Goal: Communication & Community: Participate in discussion

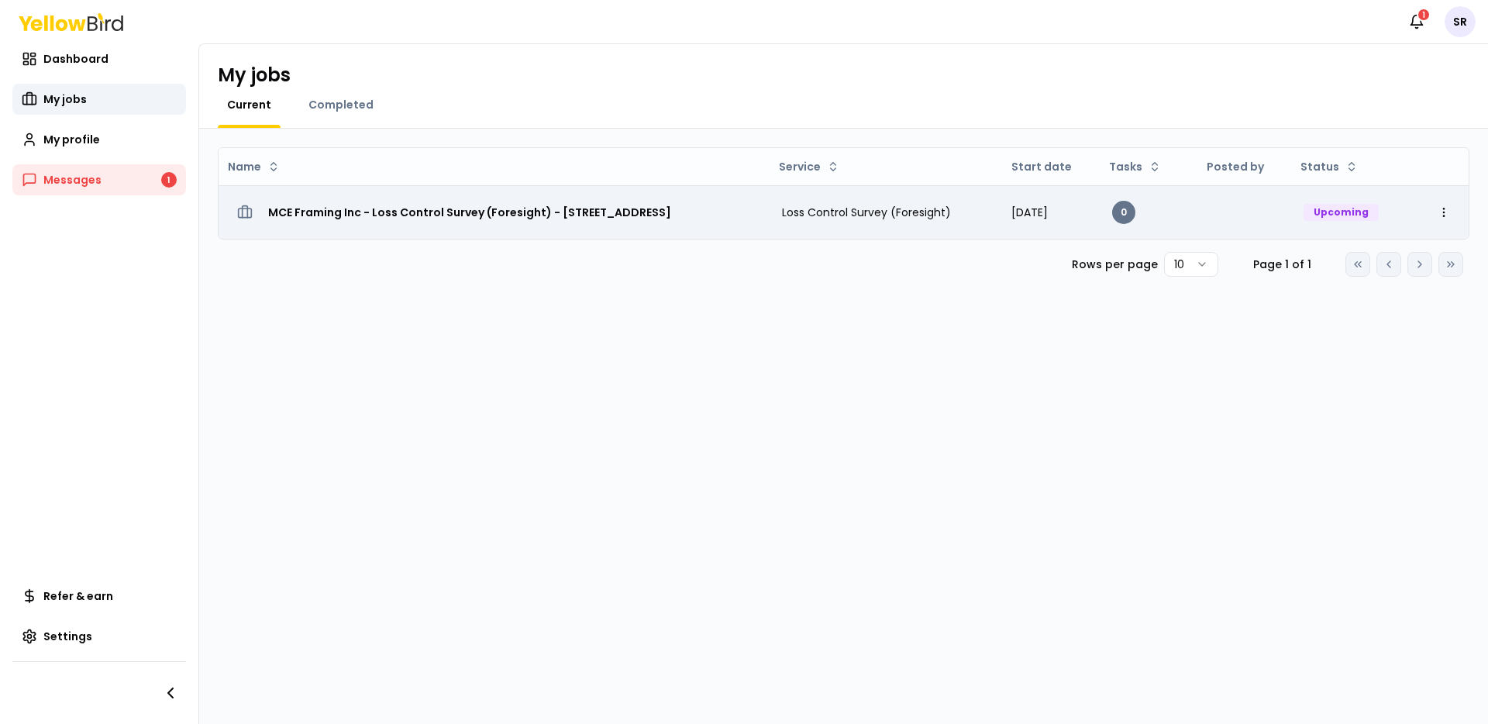
click at [1336, 212] on div "Upcoming" at bounding box center [1341, 212] width 75 height 17
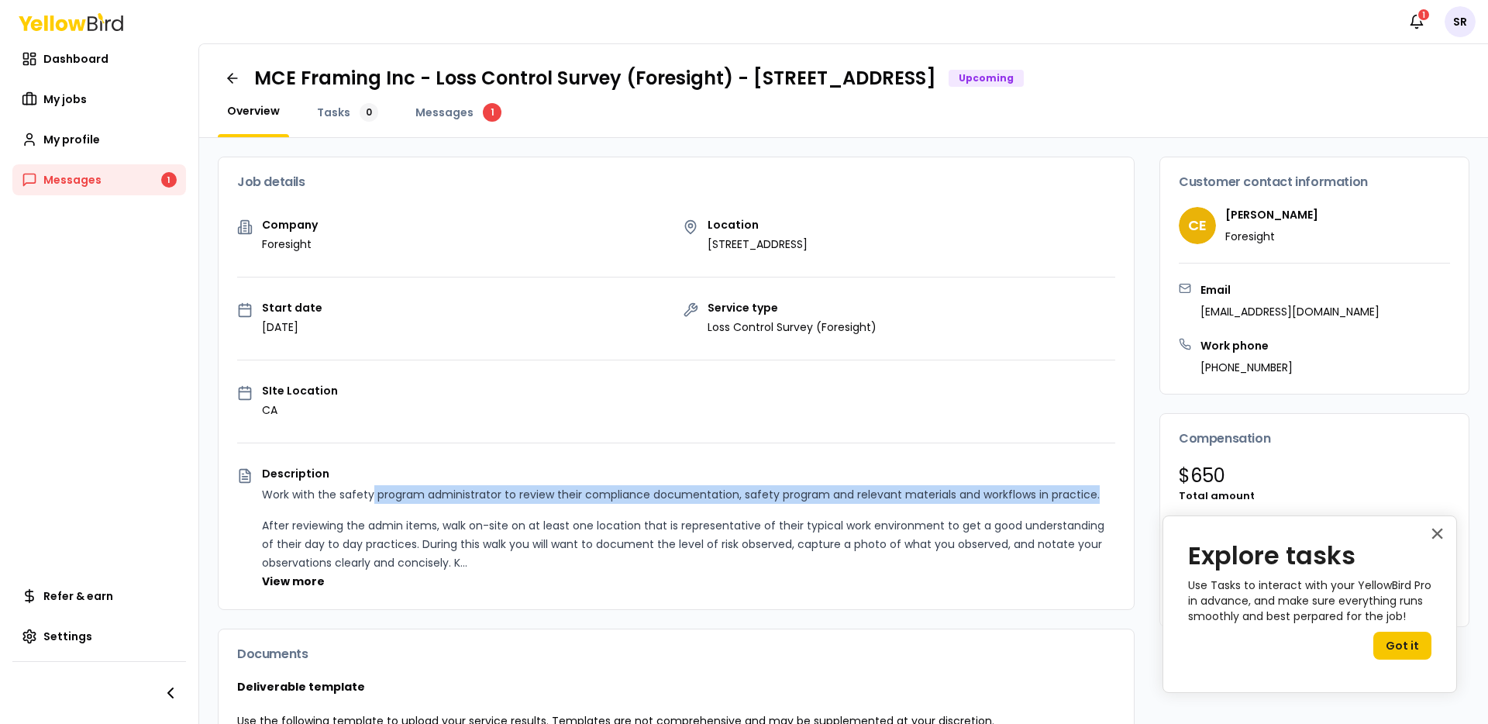
drag, startPoint x: 368, startPoint y: 493, endPoint x: 1085, endPoint y: 498, distance: 717.1
click at [1095, 495] on p "Work with the safety program administrator to review their compliance documenta…" at bounding box center [688, 494] width 853 height 19
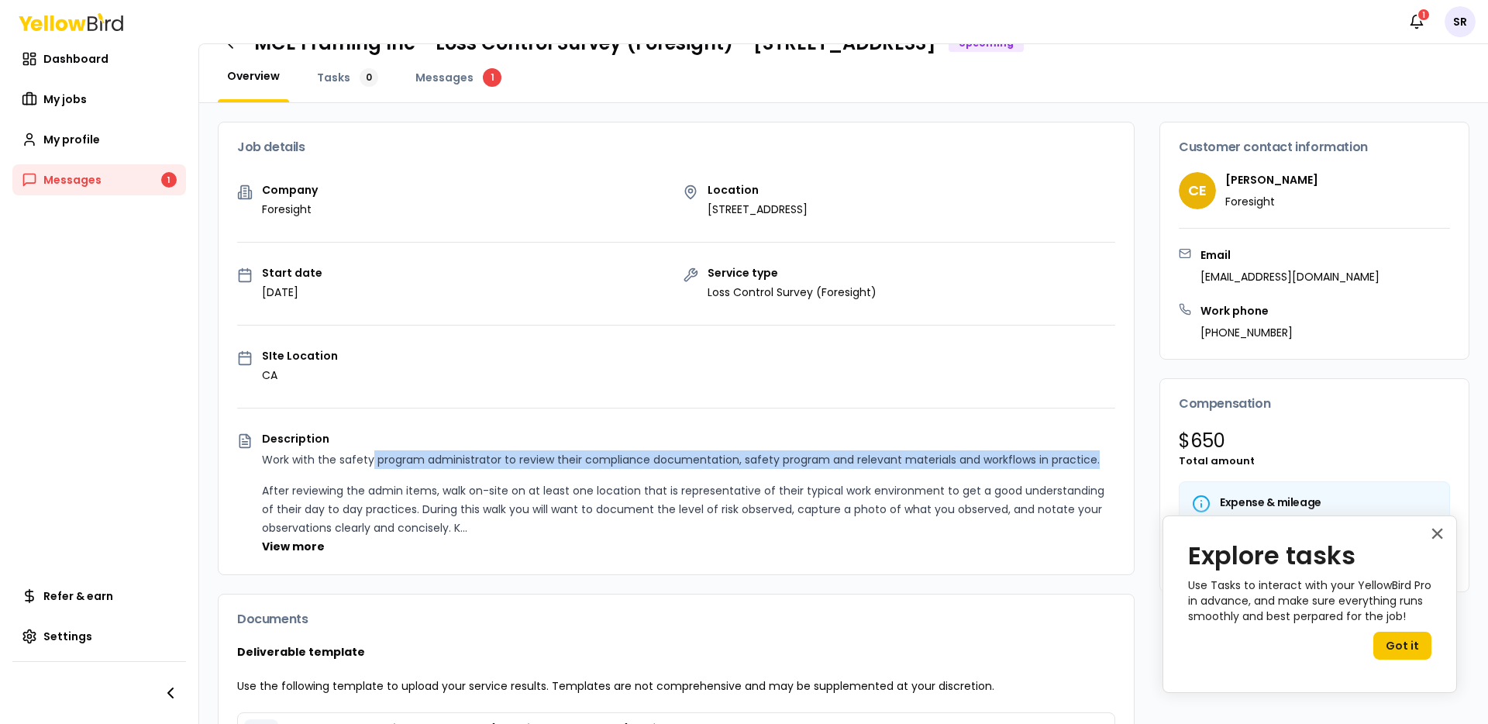
scroll to position [39, 0]
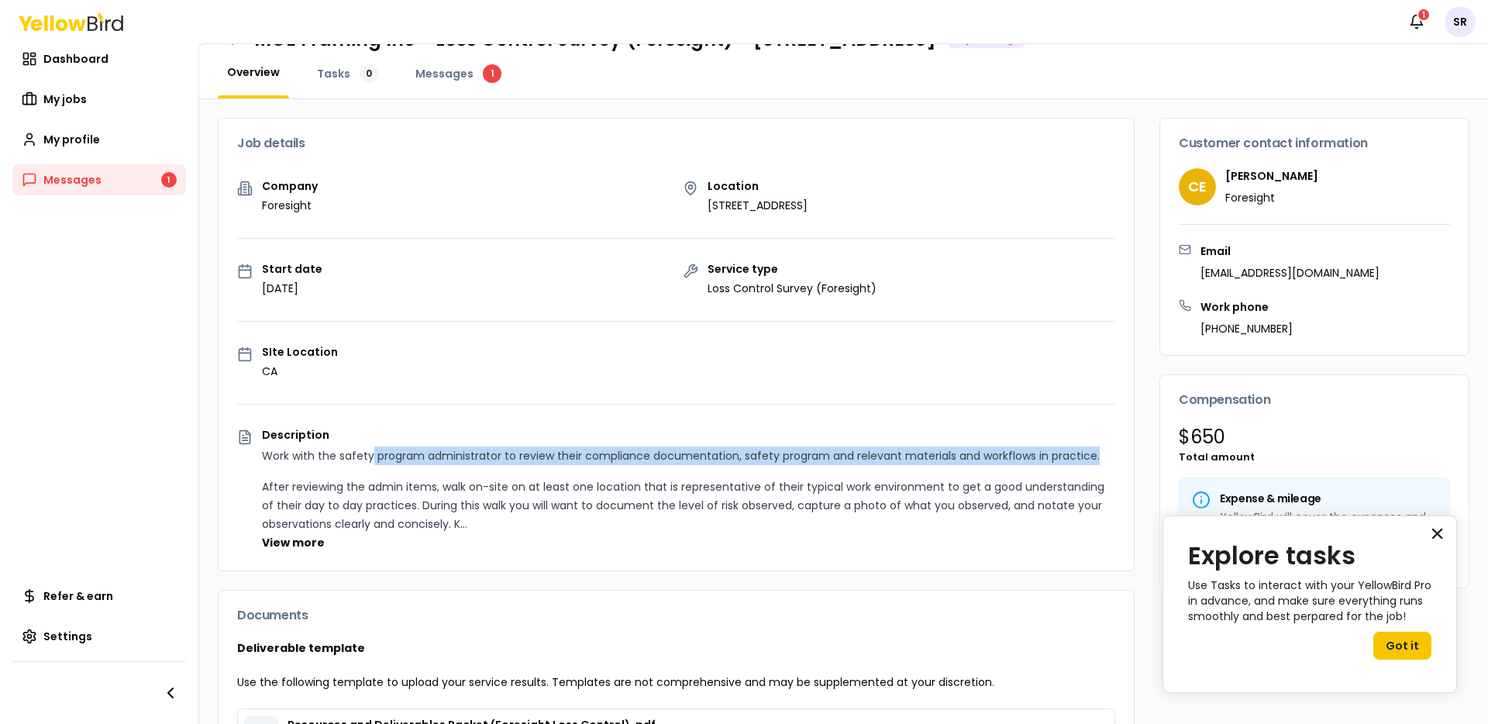
click at [1436, 536] on button "×" at bounding box center [1437, 533] width 15 height 25
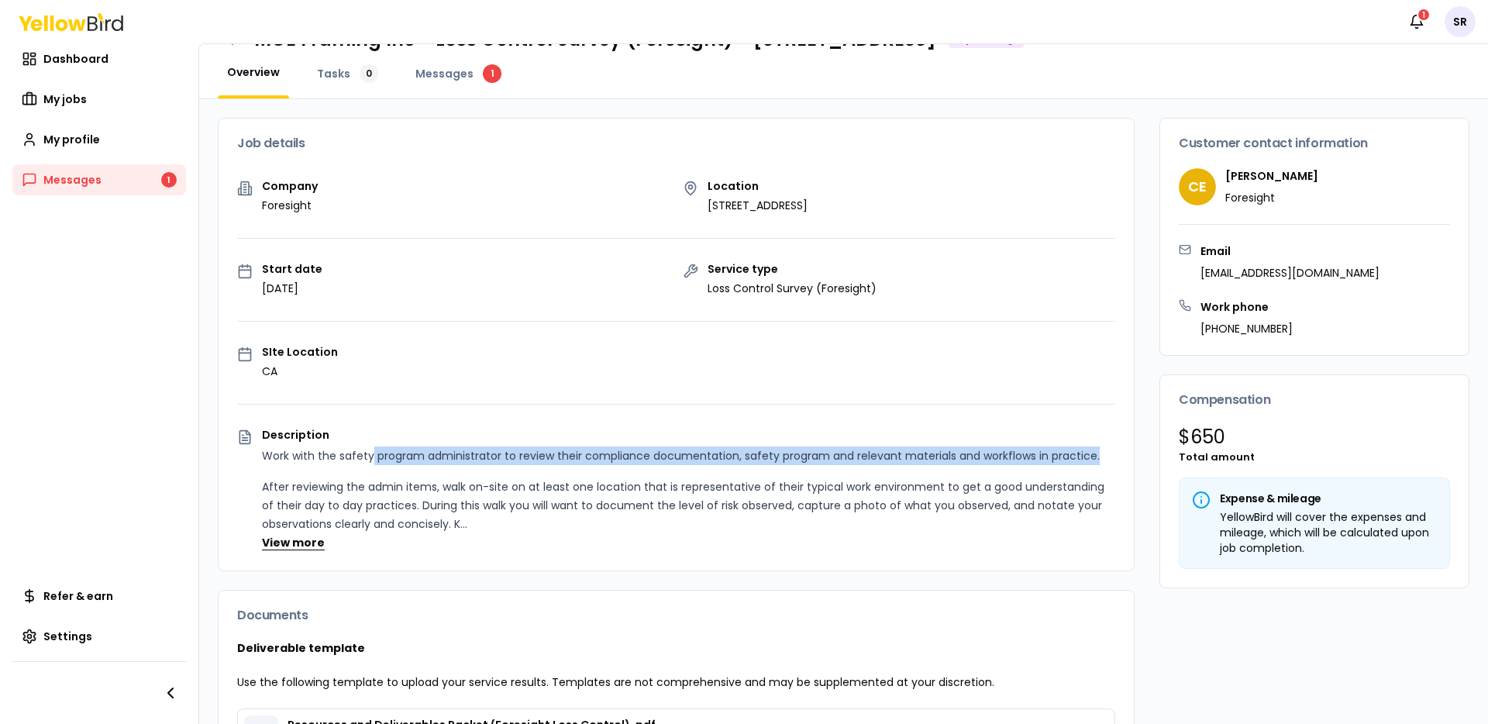
click at [284, 543] on button "View more" at bounding box center [293, 543] width 63 height 16
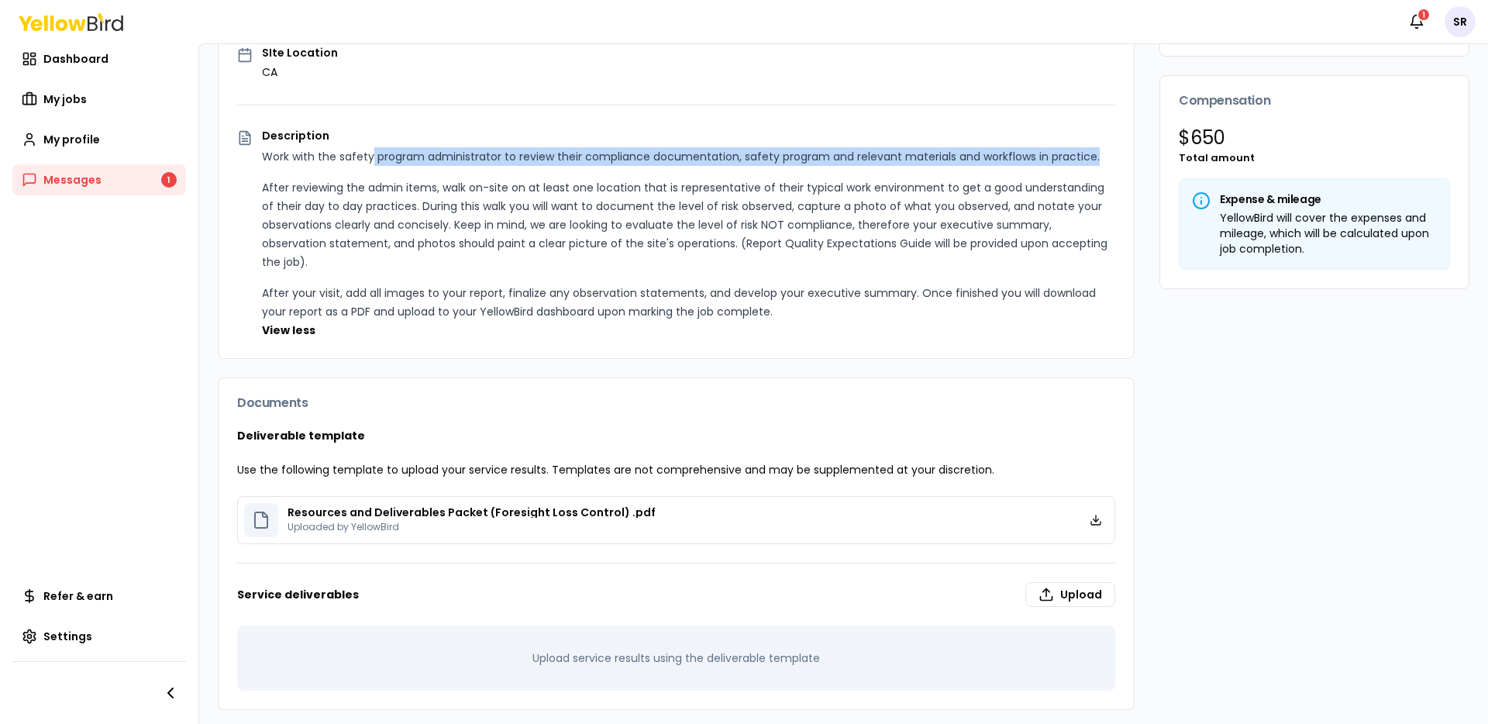
scroll to position [343, 0]
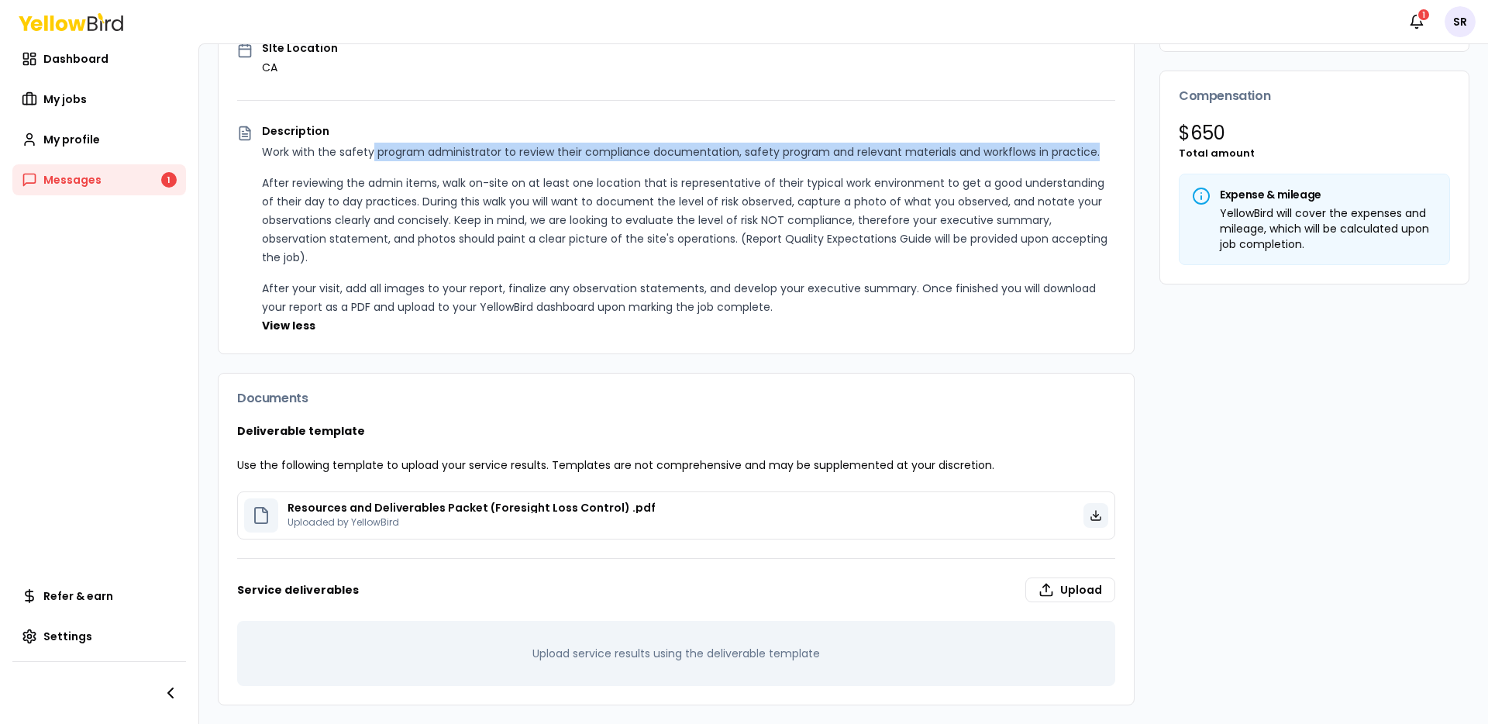
click at [1090, 517] on icon at bounding box center [1096, 515] width 12 height 12
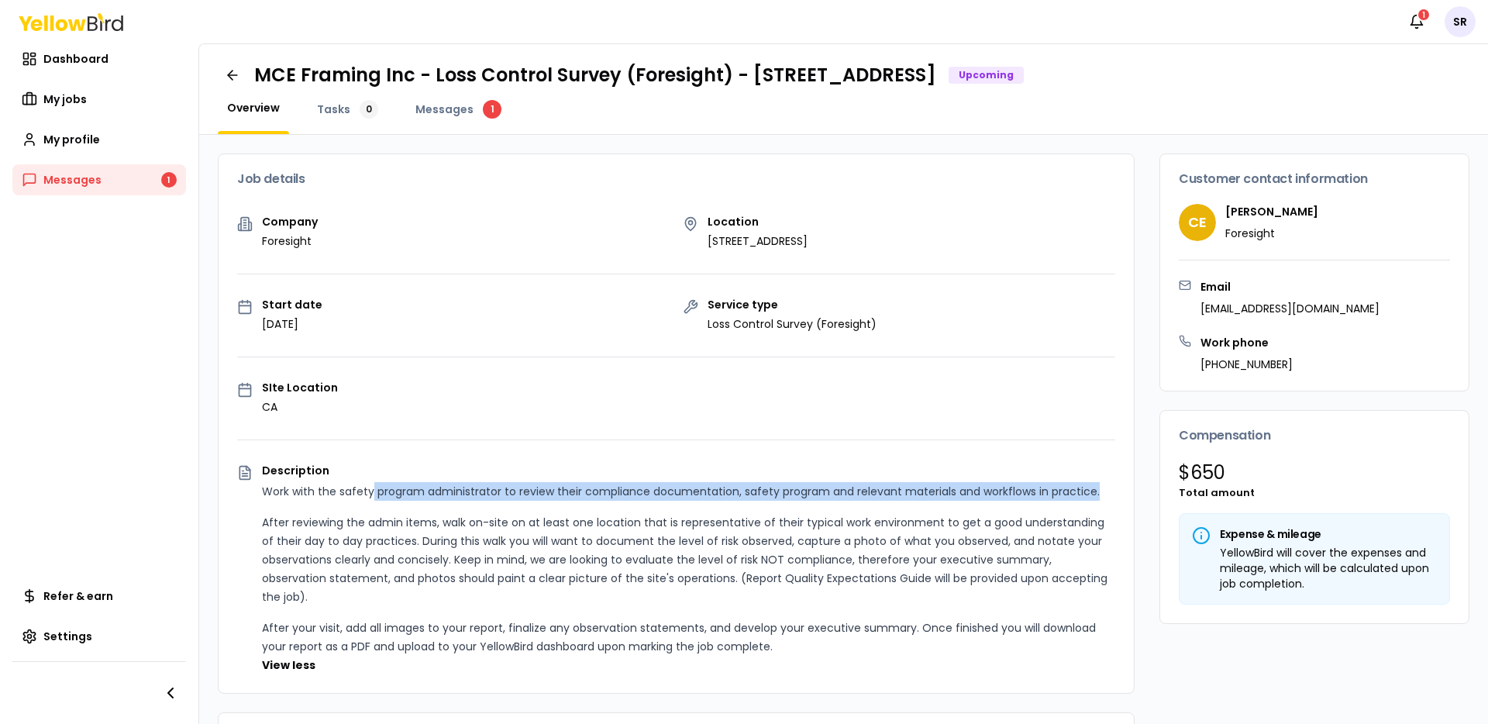
scroll to position [0, 0]
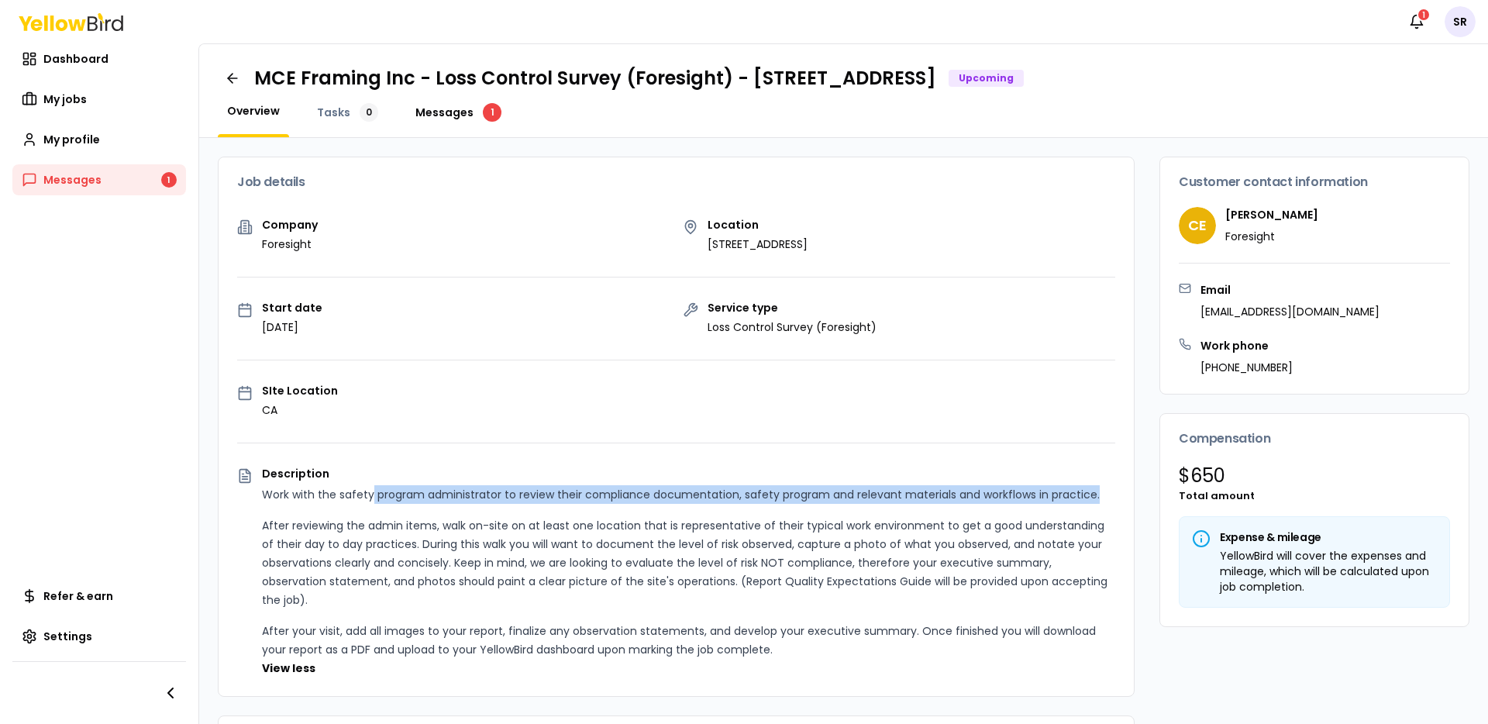
click at [440, 119] on span "Messages" at bounding box center [445, 113] width 58 height 16
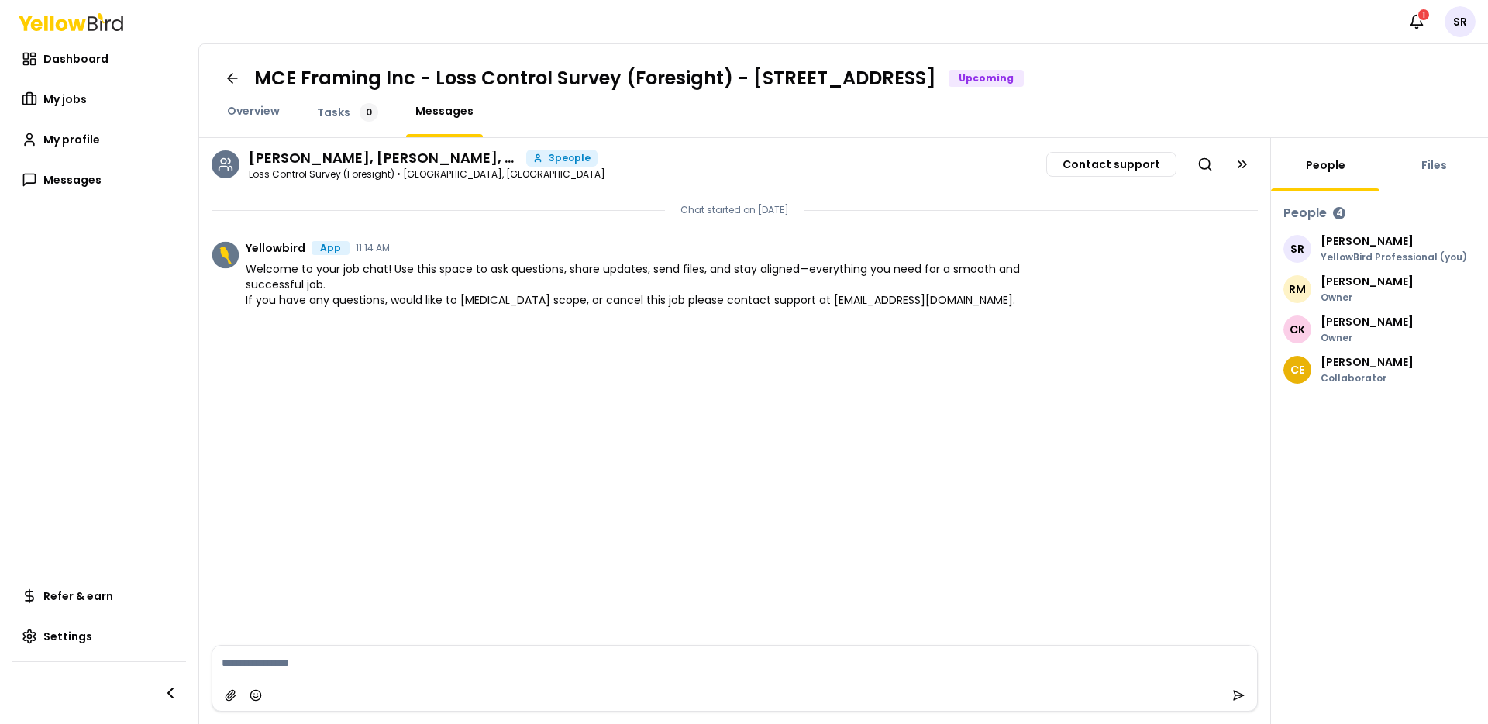
click at [440, 276] on span "Welcome to your job chat! Use this space to ask questions, share updates, send …" at bounding box center [638, 284] width 785 height 47
drag, startPoint x: 326, startPoint y: 113, endPoint x: 316, endPoint y: 112, distance: 10.2
click at [326, 113] on span "Tasks" at bounding box center [333, 113] width 33 height 16
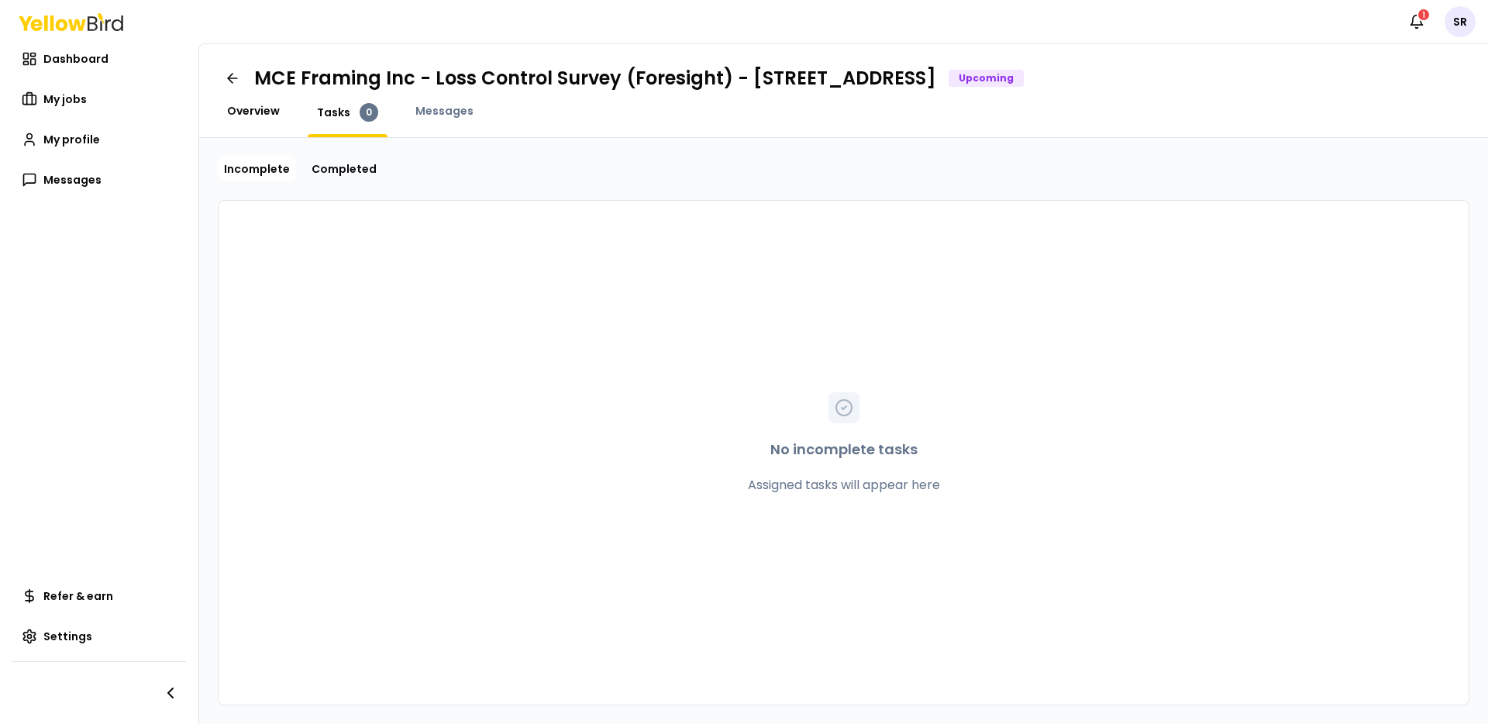
click at [250, 116] on span "Overview" at bounding box center [253, 111] width 53 height 16
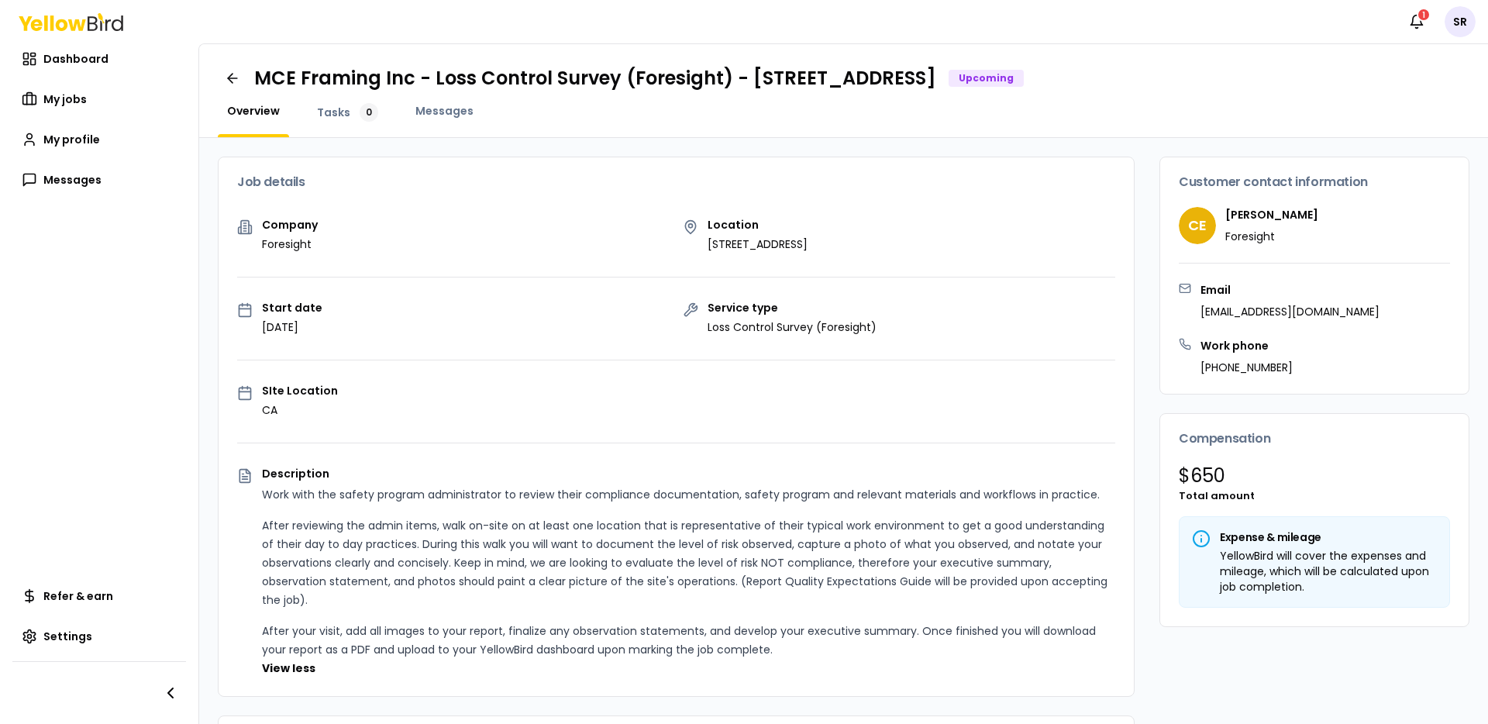
click at [248, 109] on span "Overview" at bounding box center [253, 111] width 53 height 16
click at [274, 114] on span "Overview" at bounding box center [253, 111] width 53 height 16
click at [440, 120] on div "Messages" at bounding box center [444, 120] width 77 height 34
click at [440, 114] on span "Messages" at bounding box center [445, 111] width 58 height 16
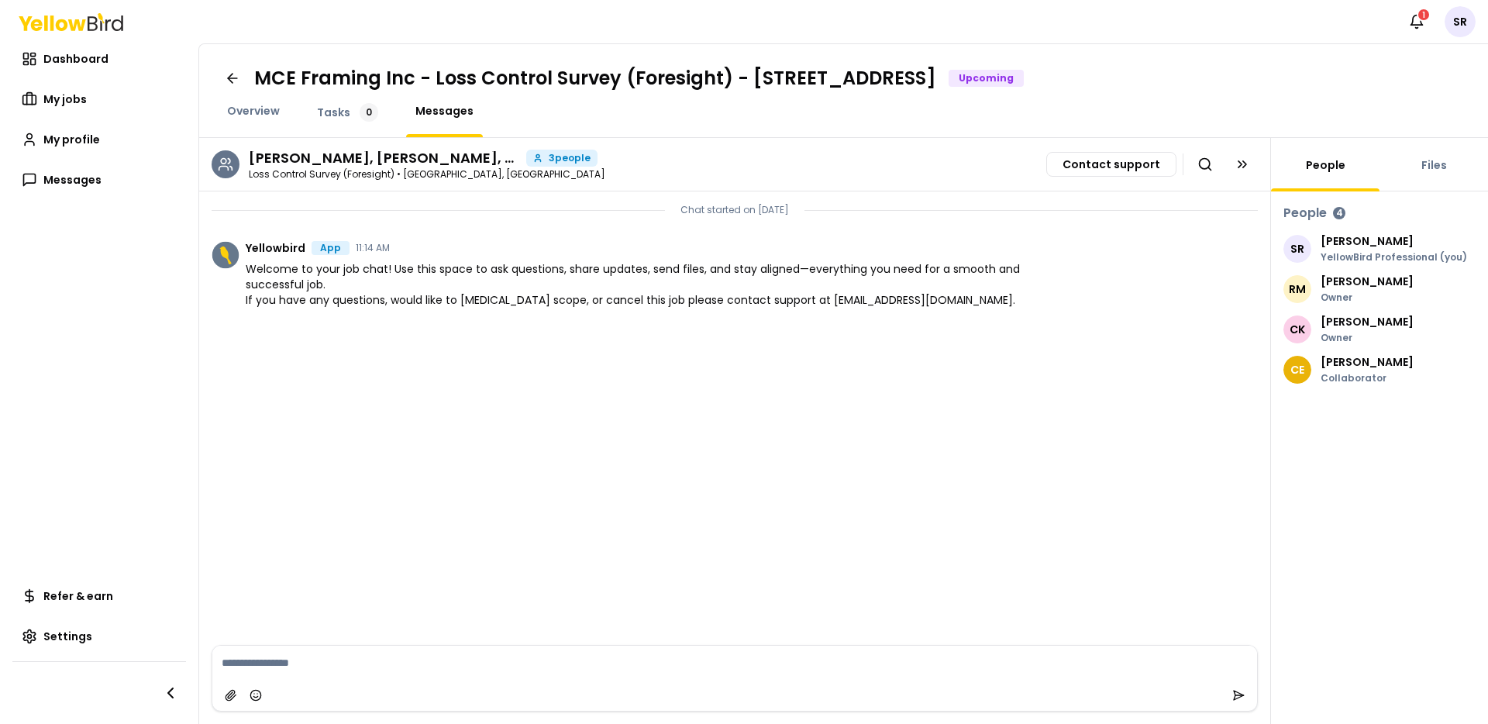
click at [405, 170] on p "Loss Control Survey (Foresight) • [GEOGRAPHIC_DATA], [GEOGRAPHIC_DATA]" at bounding box center [427, 174] width 357 height 9
click at [334, 157] on h3 "[PERSON_NAME], [PERSON_NAME], [PERSON_NAME]" at bounding box center [384, 158] width 271 height 14
click at [347, 274] on span "Welcome to your job chat! Use this space to ask questions, share updates, send …" at bounding box center [638, 284] width 785 height 47
click at [572, 160] on span "3 people" at bounding box center [570, 157] width 42 height 9
click at [1247, 163] on icon at bounding box center [1243, 165] width 16 height 16
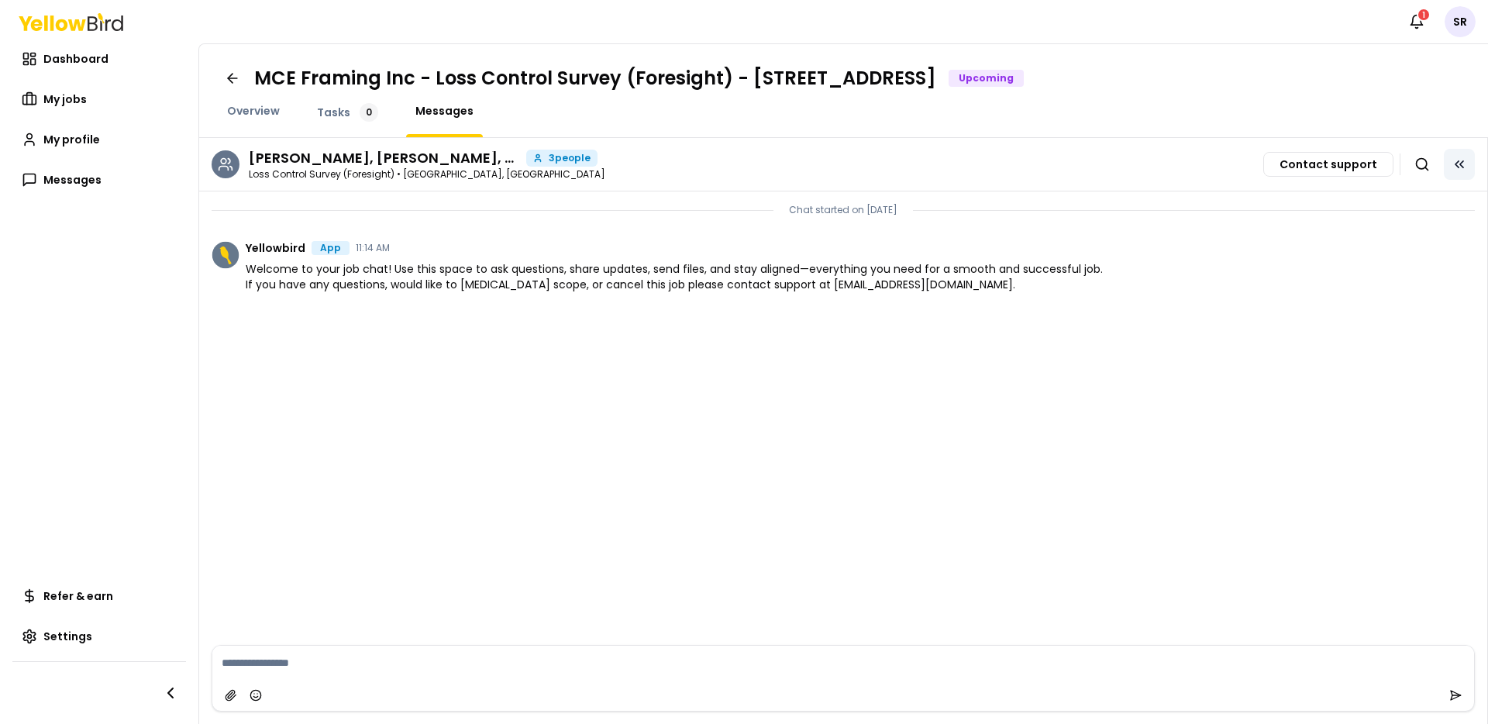
click at [1458, 160] on icon at bounding box center [1460, 165] width 16 height 16
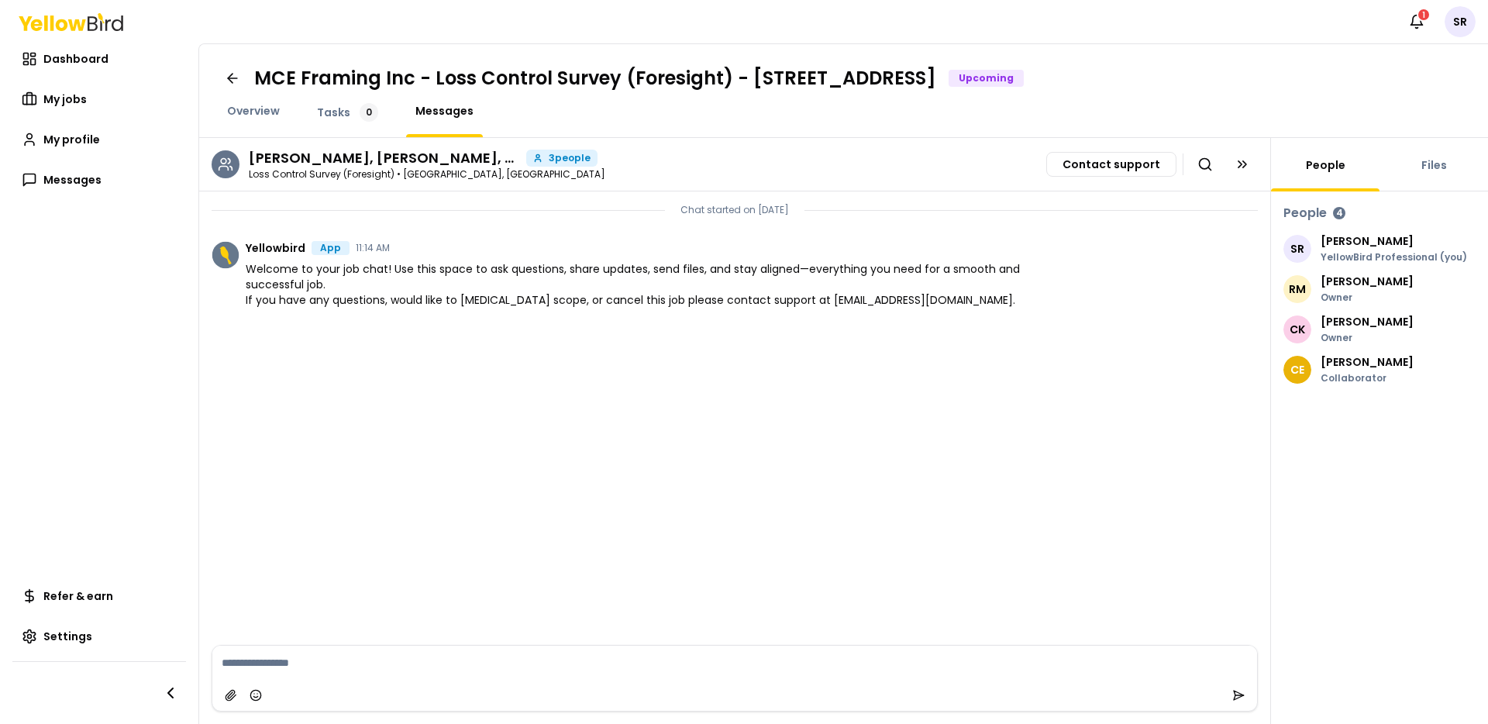
click at [905, 429] on div "Chat started on [DATE] Yellowbird App 11:14 AM Welcome to your job chat! Use th…" at bounding box center [734, 417] width 1071 height 453
click at [1431, 165] on link "Files" at bounding box center [1434, 165] width 44 height 16
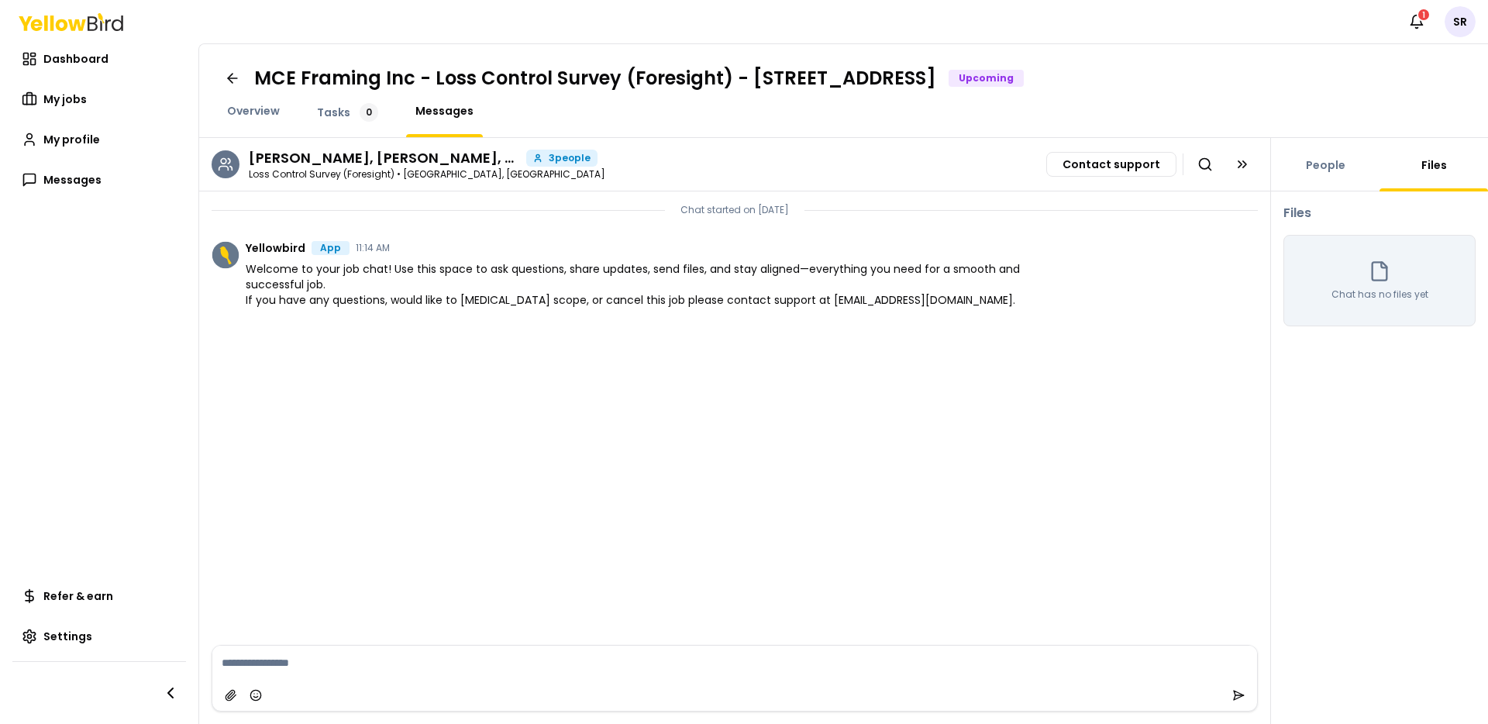
click at [1315, 173] on div "People" at bounding box center [1325, 164] width 109 height 53
click at [1321, 167] on link "People" at bounding box center [1326, 165] width 58 height 16
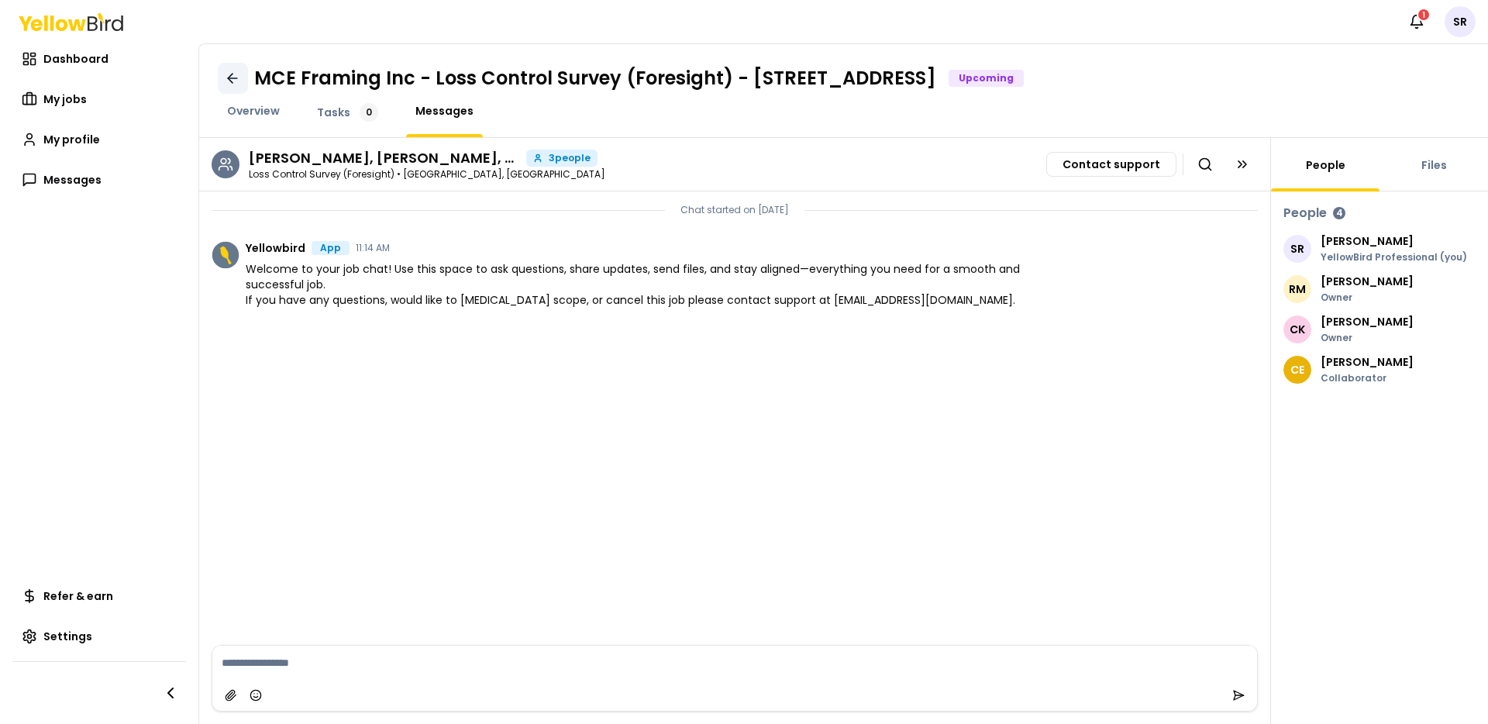
click at [230, 74] on icon at bounding box center [233, 79] width 16 height 16
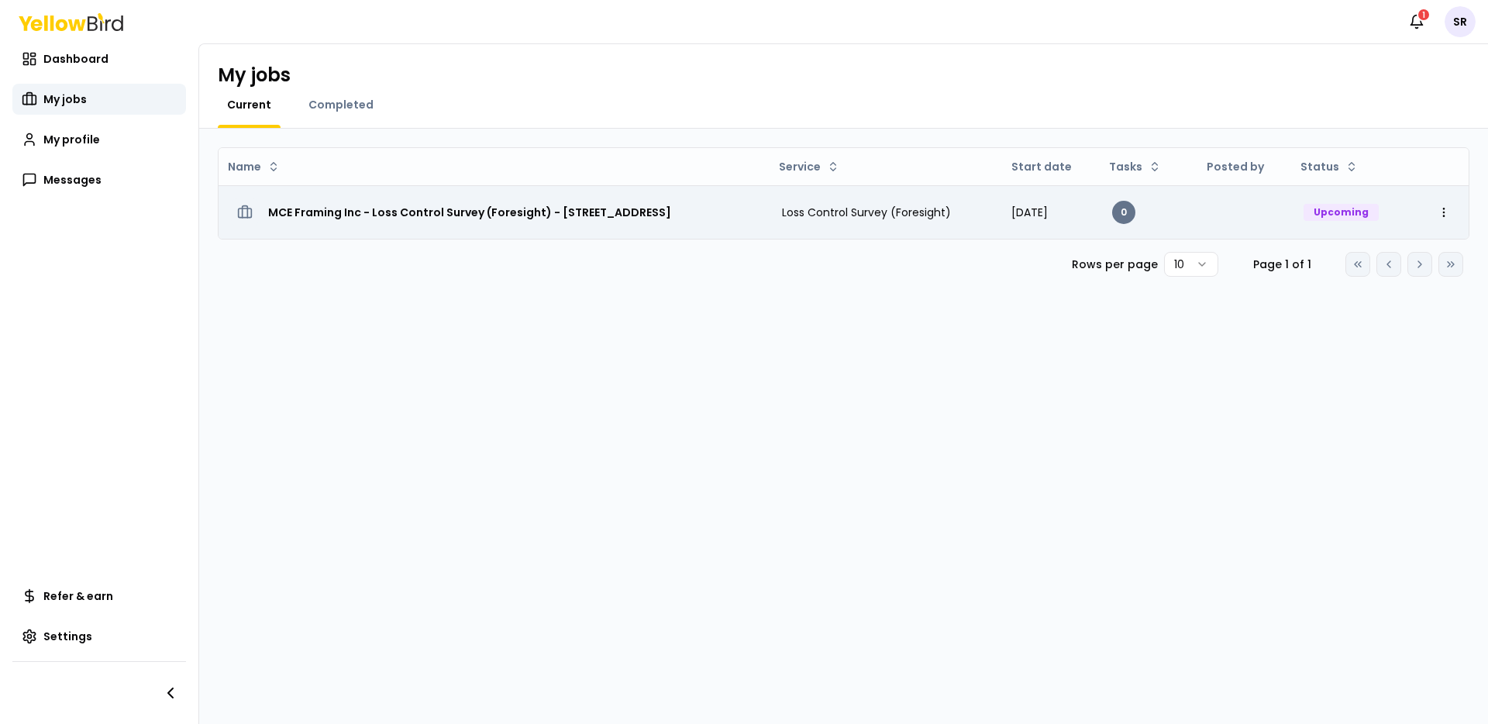
click at [1282, 218] on td at bounding box center [1244, 211] width 98 height 53
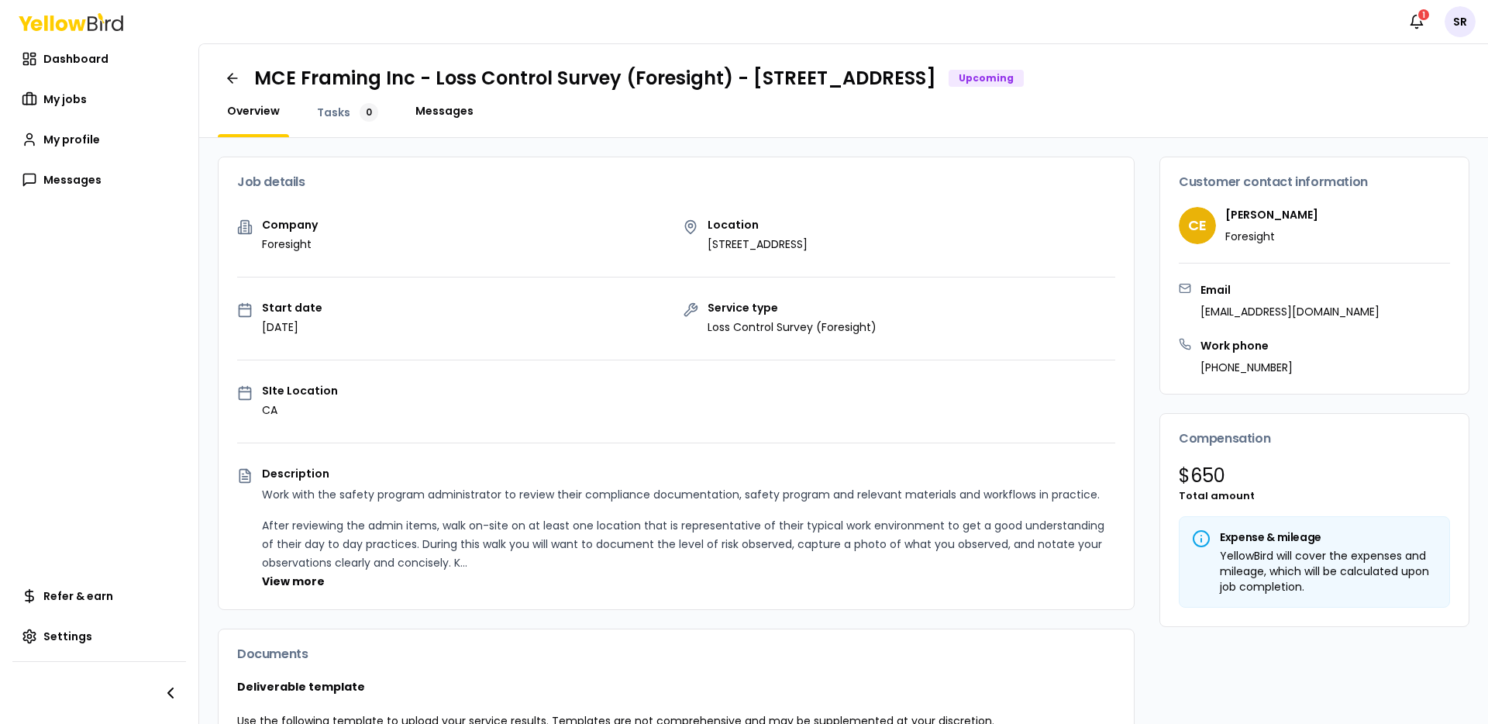
click at [454, 113] on span "Messages" at bounding box center [445, 111] width 58 height 16
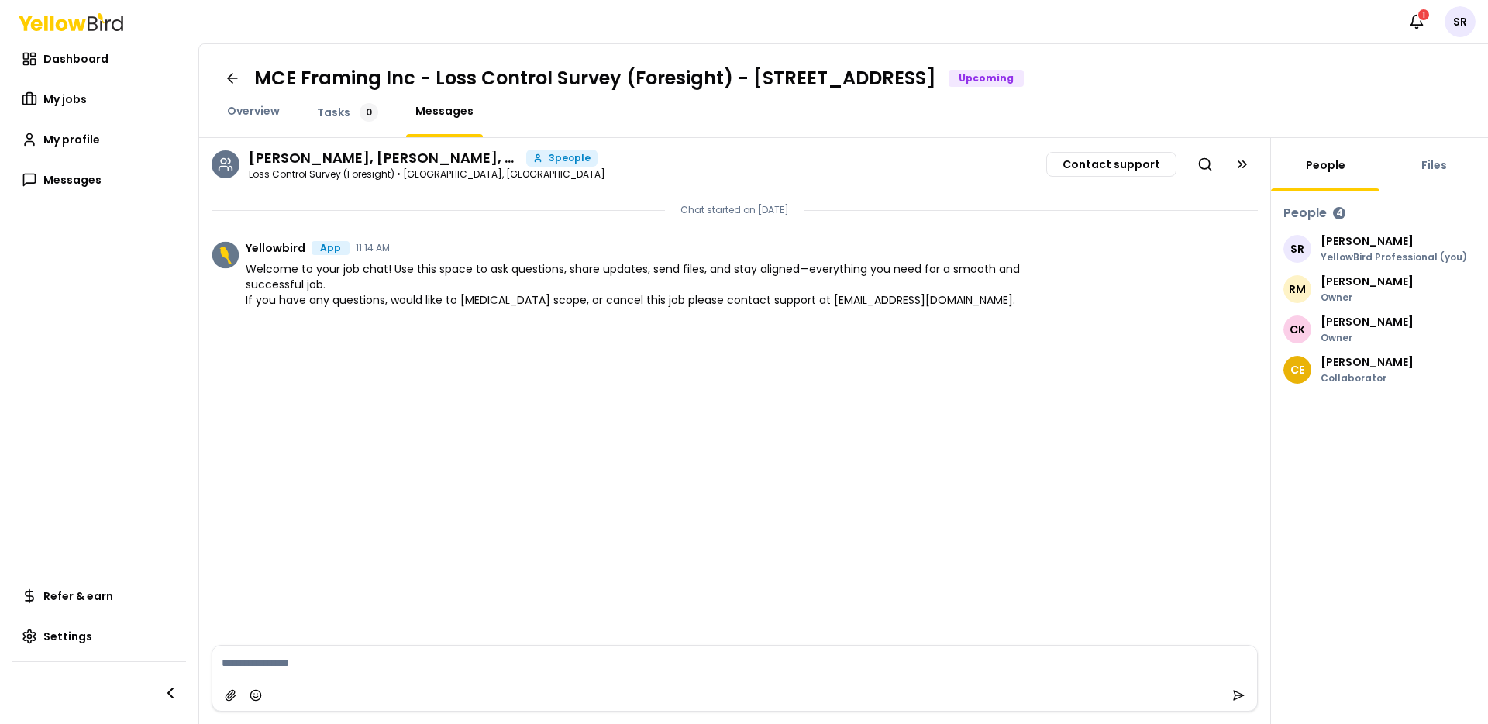
click at [289, 661] on textarea at bounding box center [734, 663] width 1045 height 34
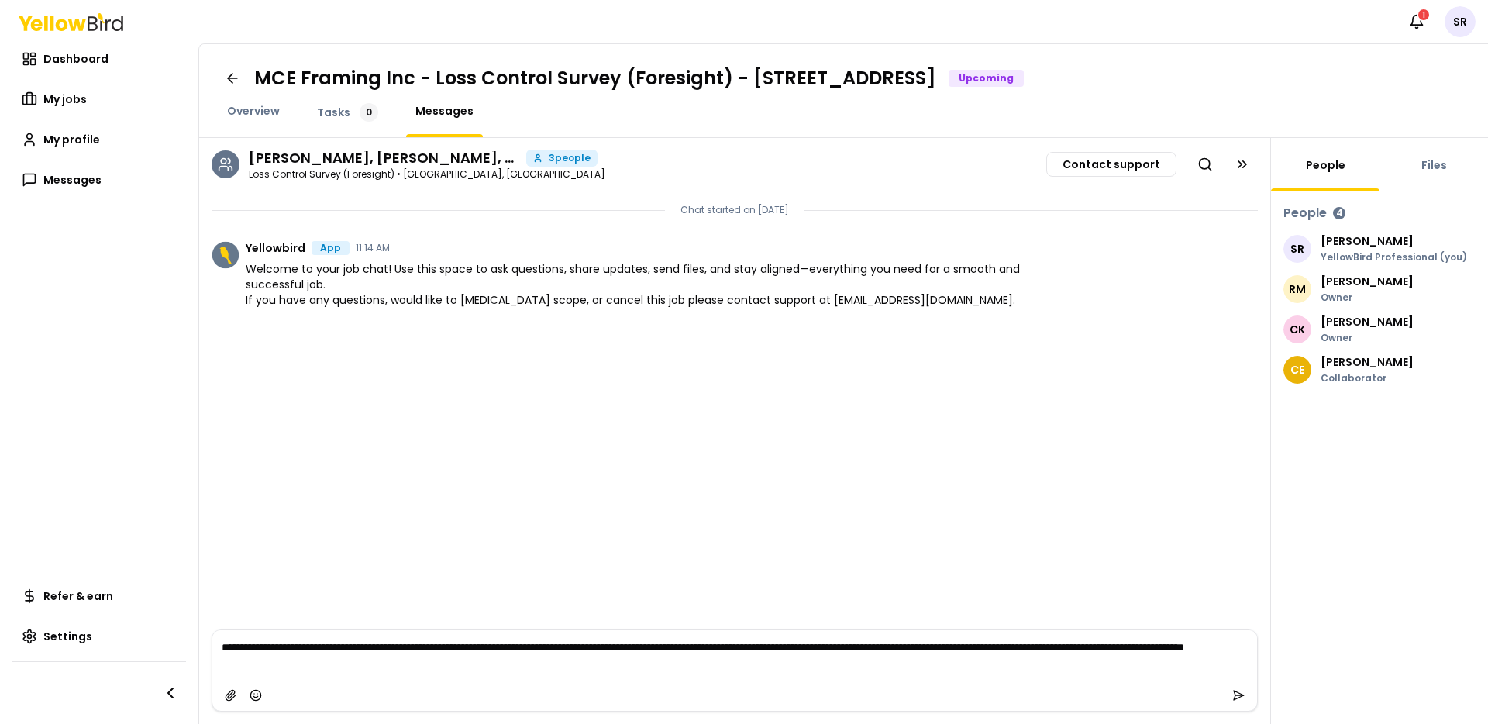
type textarea "**********"
